Goal: Find specific page/section: Find specific page/section

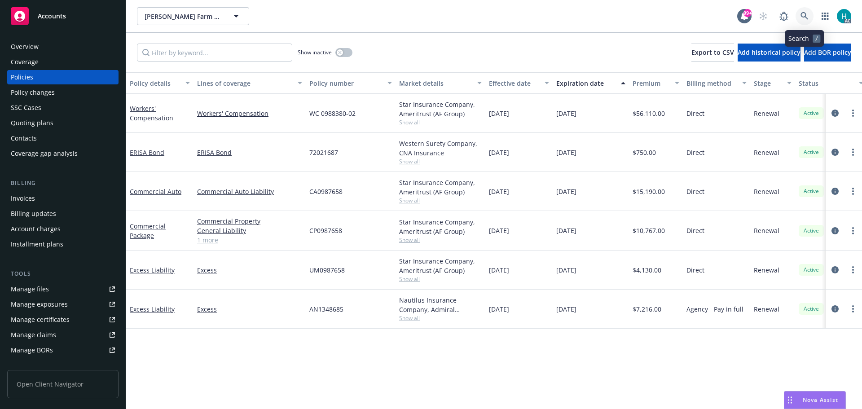
click at [799, 11] on link at bounding box center [805, 16] width 18 height 18
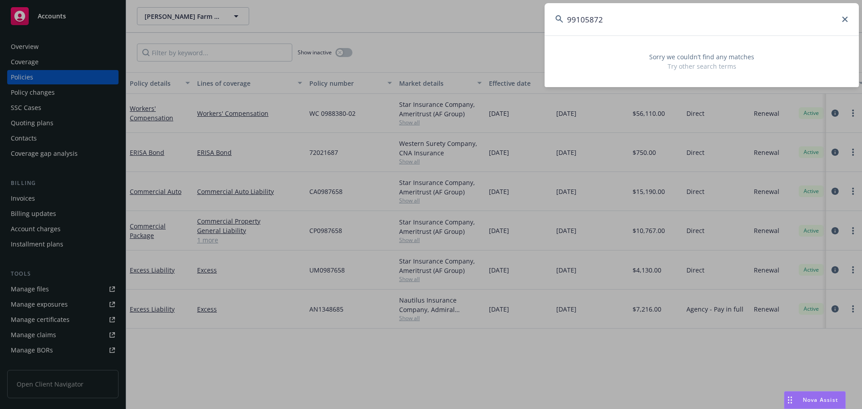
type input "99105872"
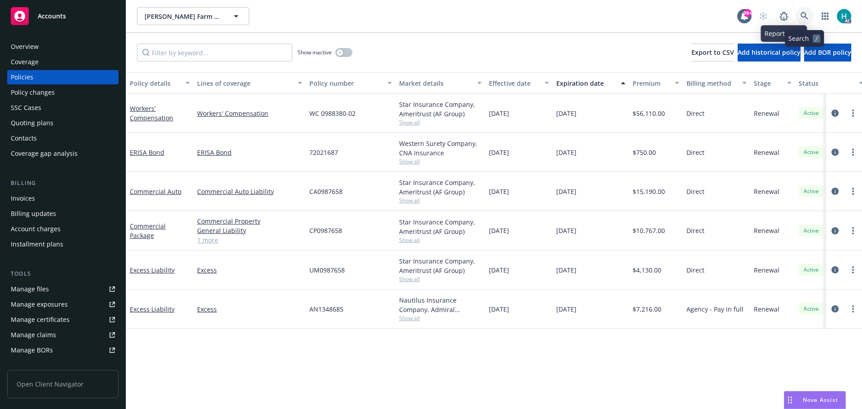
click at [802, 16] on icon at bounding box center [805, 16] width 8 height 8
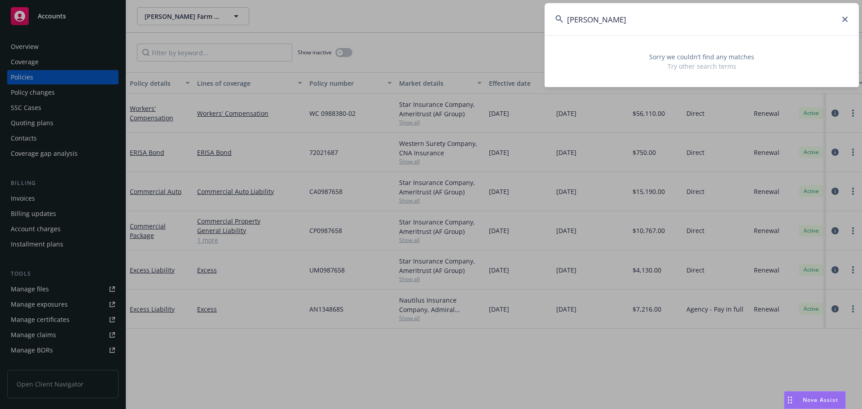
type input "[PERSON_NAME]"
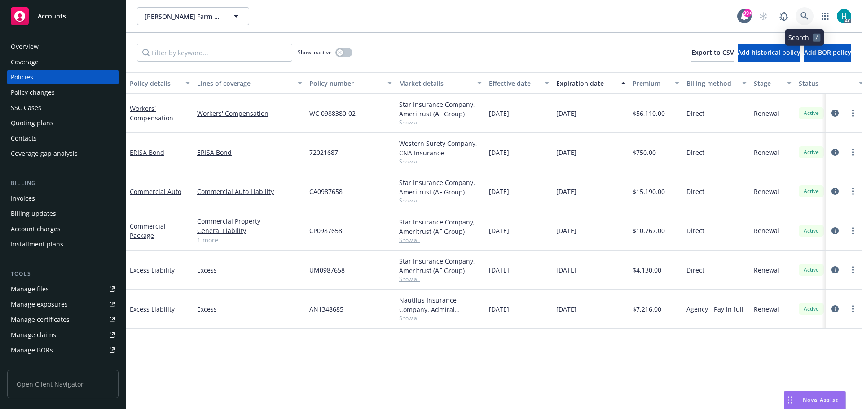
click at [802, 18] on icon at bounding box center [805, 16] width 8 height 8
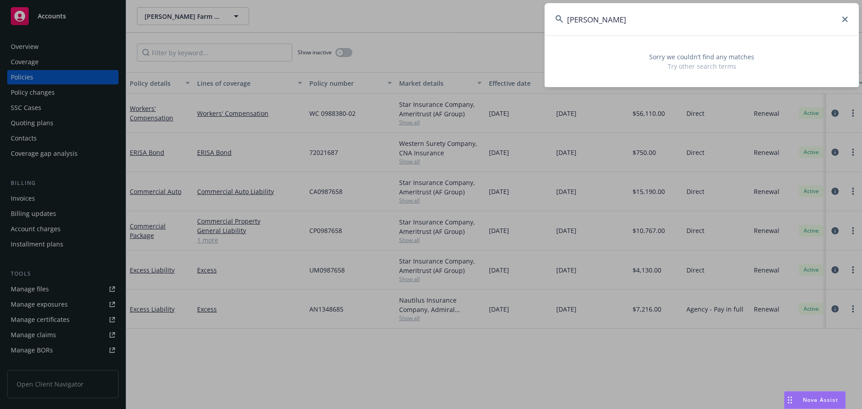
drag, startPoint x: 606, startPoint y: 22, endPoint x: 560, endPoint y: 19, distance: 45.9
click at [561, 19] on div "[PERSON_NAME]" at bounding box center [702, 19] width 314 height 32
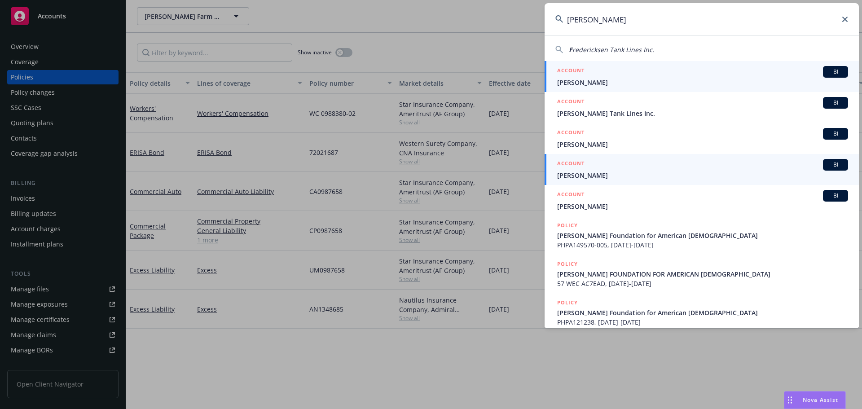
scroll to position [87, 0]
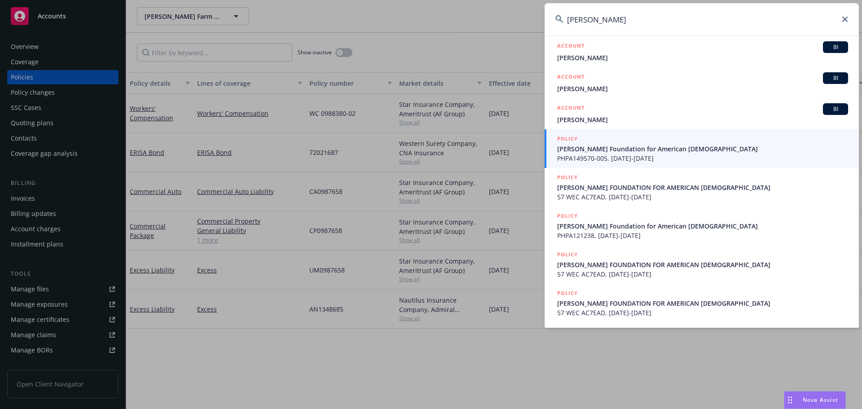
type input "[PERSON_NAME]"
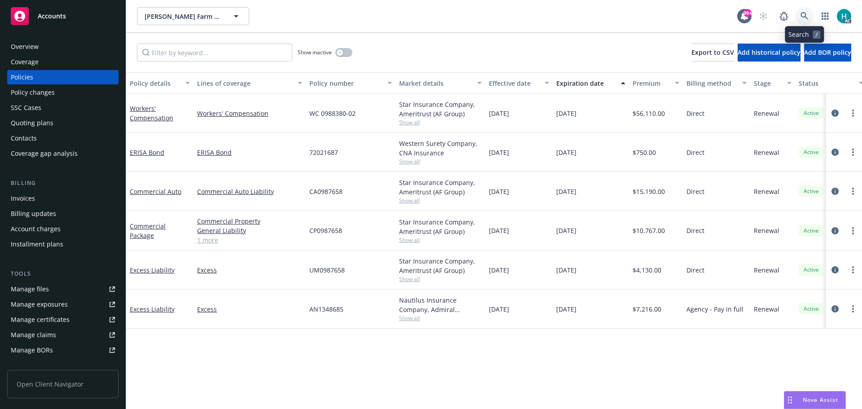
click at [811, 18] on link at bounding box center [805, 16] width 18 height 18
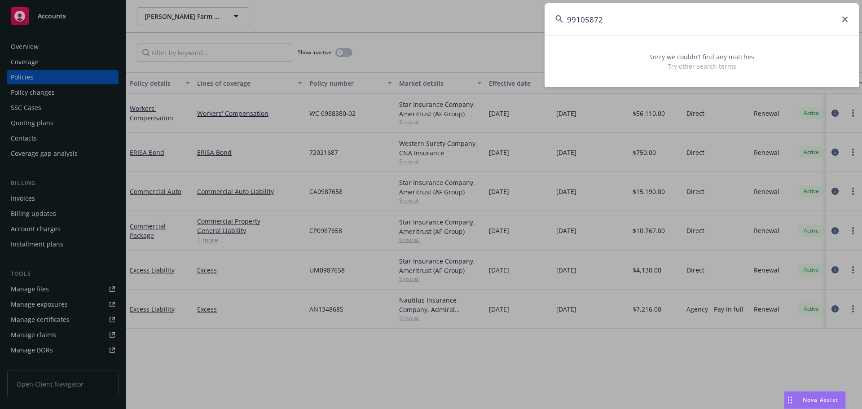
type input "99105872"
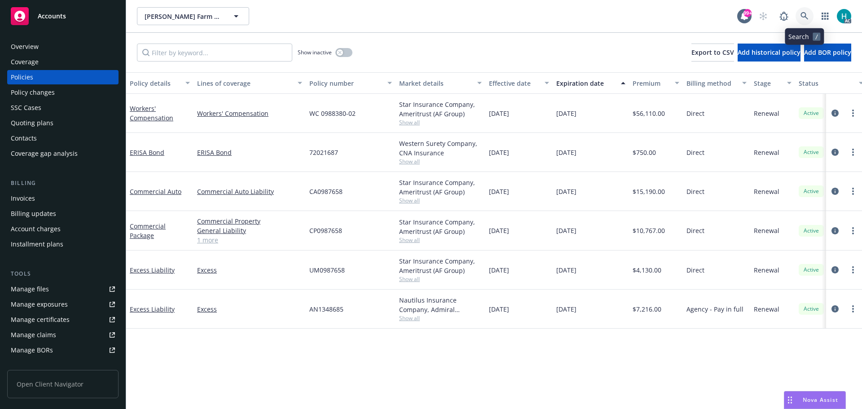
click at [807, 14] on icon at bounding box center [805, 16] width 8 height 8
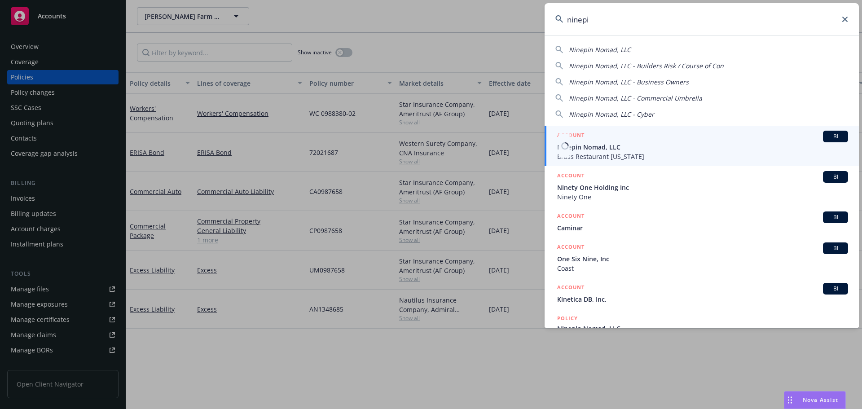
type input "ninepi"
click at [621, 152] on span "Brass Restaurant [US_STATE]" at bounding box center [702, 156] width 291 height 9
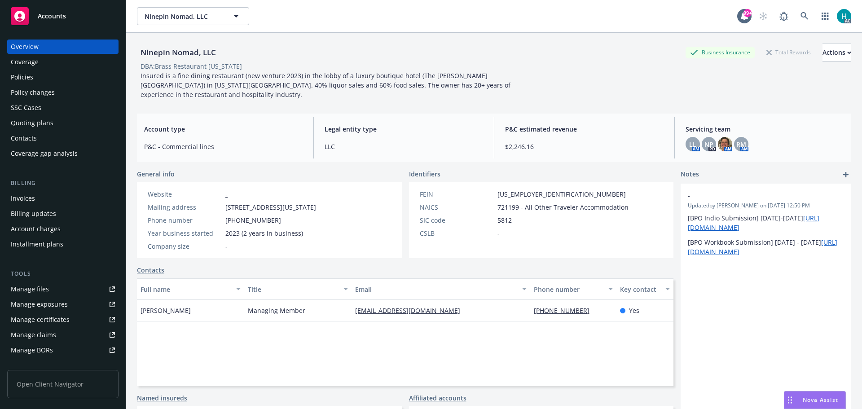
click at [47, 75] on div "Policies" at bounding box center [63, 77] width 104 height 14
